Goal: Information Seeking & Learning: Learn about a topic

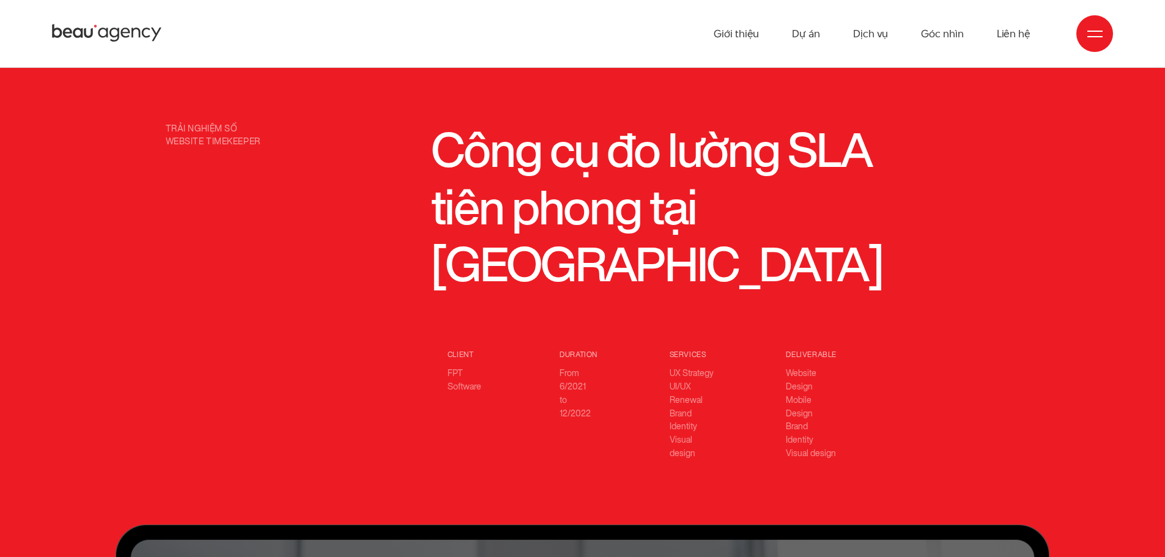
scroll to position [1162, 0]
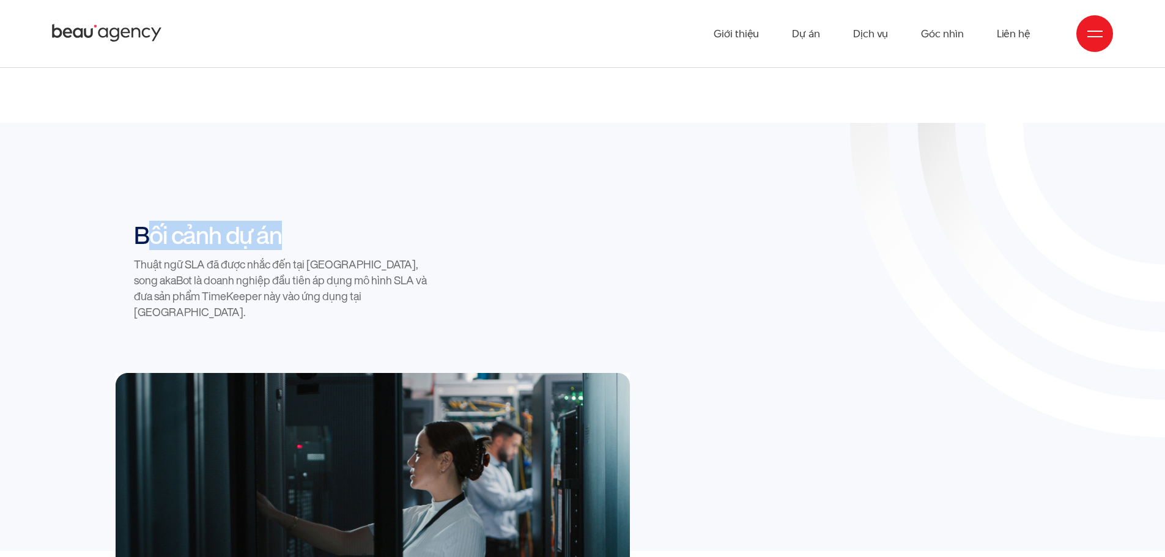
drag, startPoint x: 297, startPoint y: 185, endPoint x: 130, endPoint y: 191, distance: 166.5
click at [130, 221] on div "Bối cảnh dự án Thuật ngữ SLA đã được nhắc đến tại [GEOGRAPHIC_DATA], song akaBo…" at bounding box center [267, 271] width 303 height 100
click at [258, 221] on h2 "Bối cảnh dự án" at bounding box center [285, 235] width 303 height 29
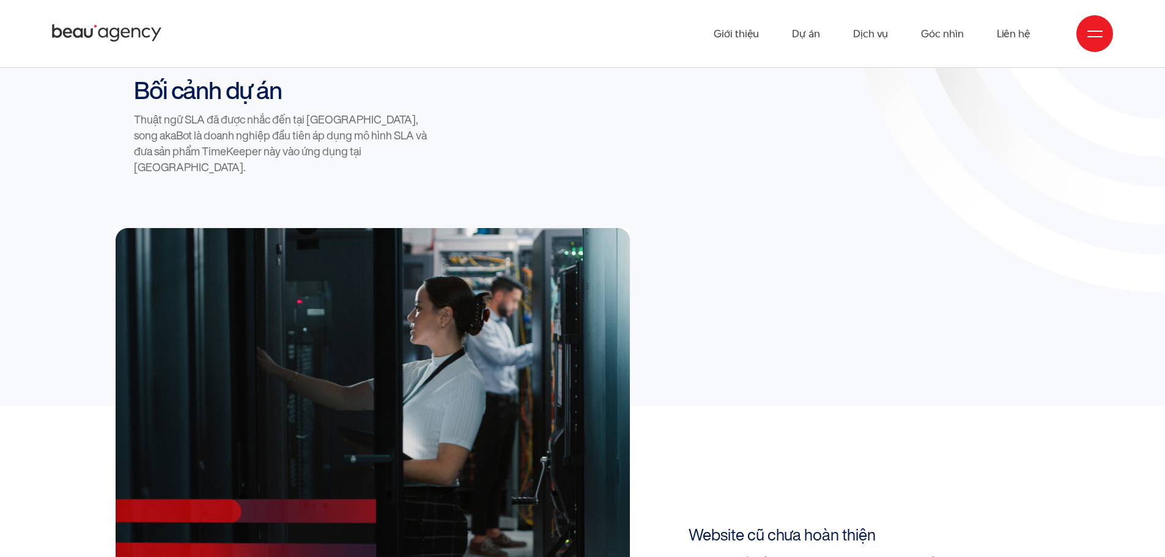
scroll to position [1529, 0]
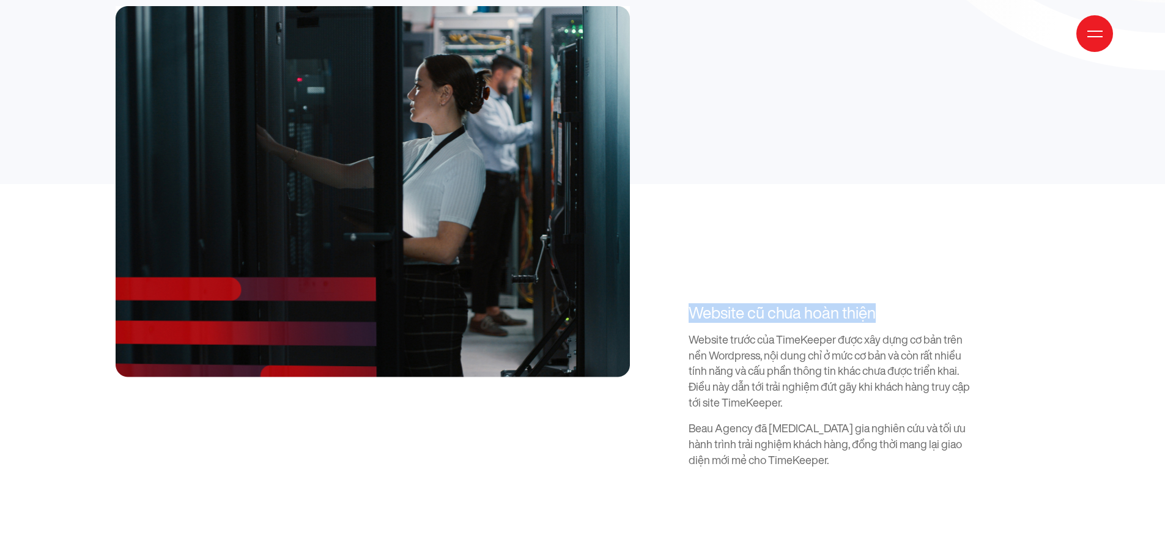
drag, startPoint x: 680, startPoint y: 239, endPoint x: 964, endPoint y: 245, distance: 284.5
click at [964, 304] on div "Website cũ chưa hoàn thiện Website trước của TimeKeeper được xây dựng cơ bản tr…" at bounding box center [818, 386] width 303 height 165
click at [965, 304] on h3 "Website cũ chưa hoàn thiện" at bounding box center [830, 313] width 282 height 19
drag, startPoint x: 727, startPoint y: 225, endPoint x: 645, endPoint y: 226, distance: 82.0
click at [645, 226] on div "Bối cảnh dự án Thuật ngữ SLA đã được nhắc đến tại [GEOGRAPHIC_DATA], song akaBo…" at bounding box center [582, 161] width 952 height 615
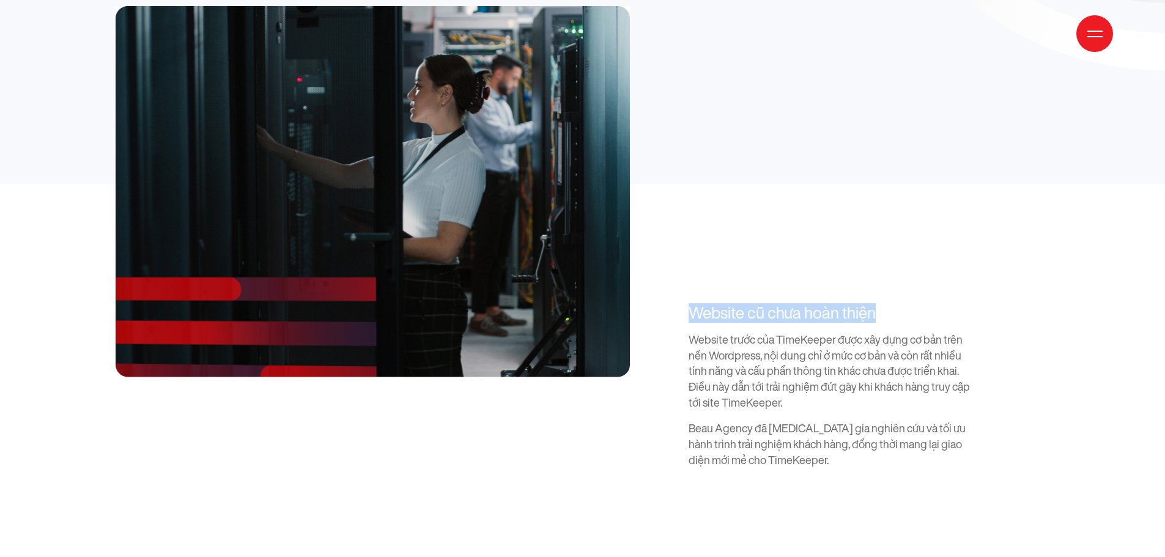
click at [755, 304] on h3 "Website cũ chưa hoàn thiện" at bounding box center [830, 313] width 282 height 19
drag, startPoint x: 744, startPoint y: 244, endPoint x: 733, endPoint y: 240, distance: 11.2
click at [733, 304] on h3 "Website cũ chưa hoàn thiện" at bounding box center [830, 313] width 282 height 19
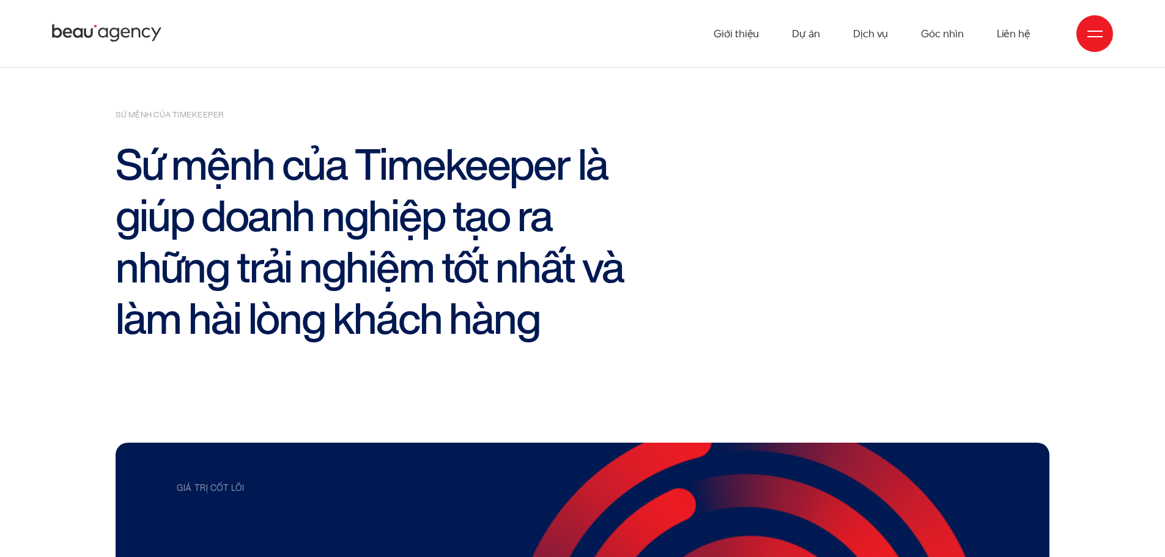
scroll to position [2019, 0]
